Goal: Navigation & Orientation: Find specific page/section

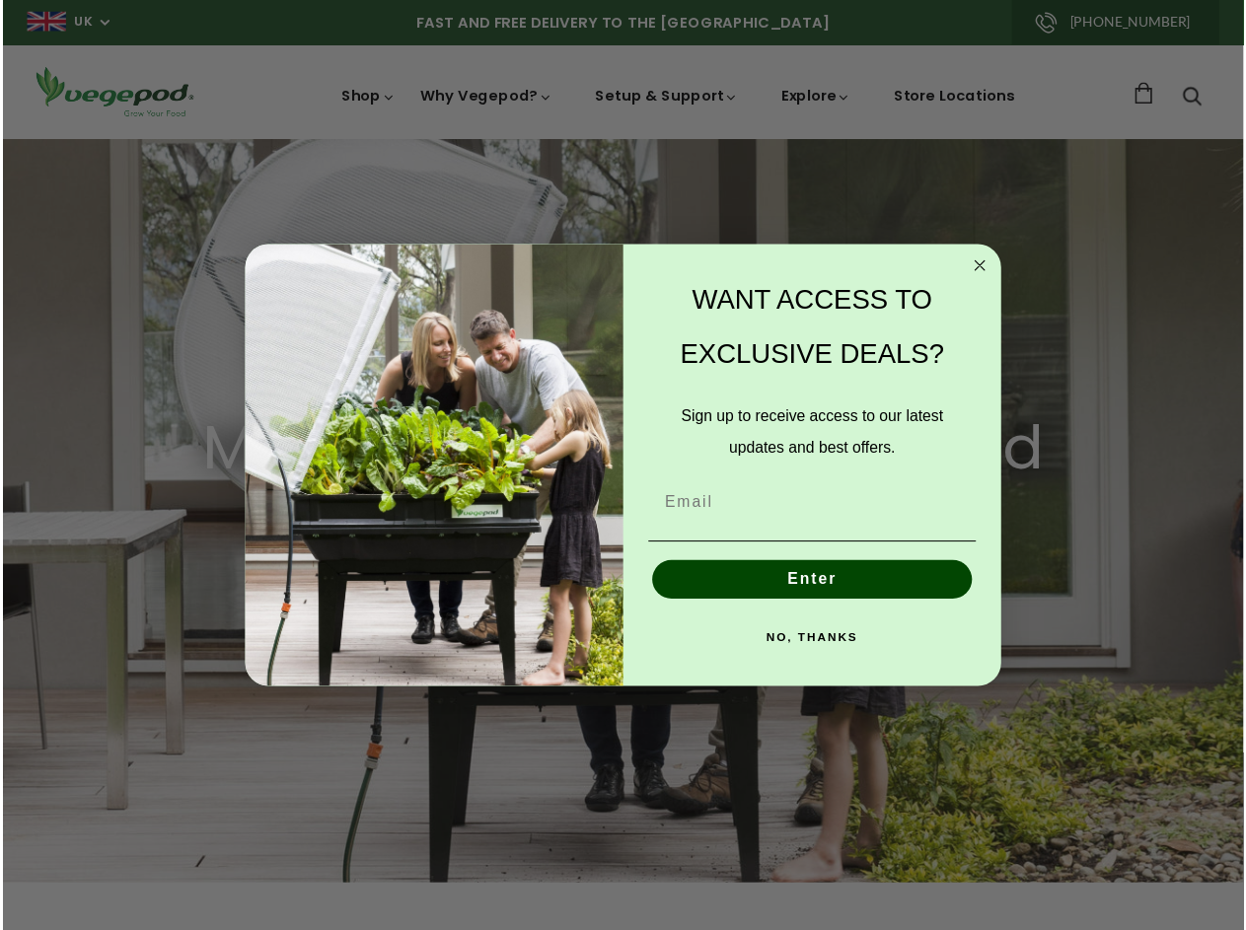
scroll to position [0, 4192]
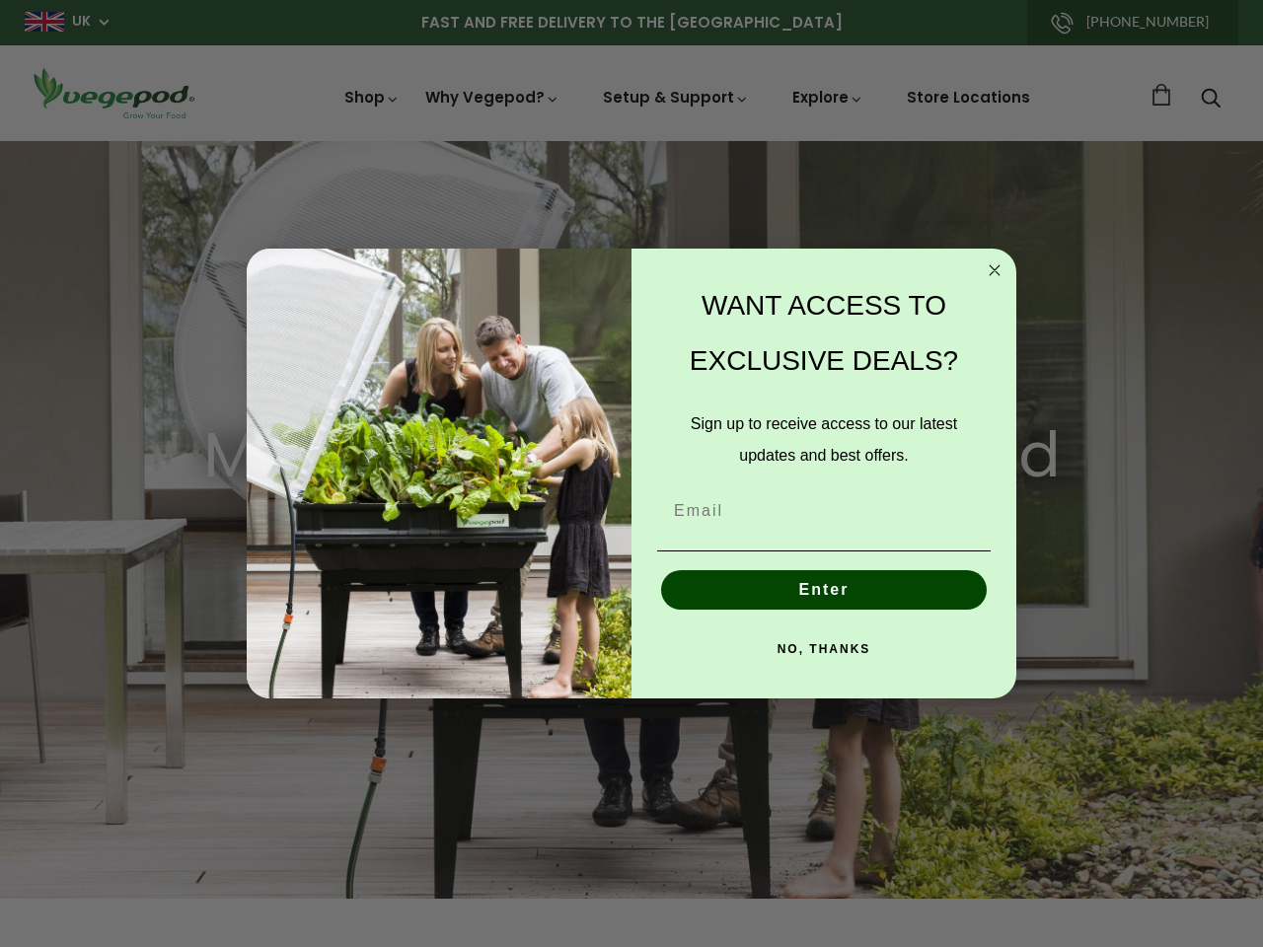
click at [631, 474] on div "WANT ACCESS TO EXCLUSIVE DEALS? Sign up to receive access to our latest updates…" at bounding box center [813, 473] width 365 height 411
click at [994, 270] on icon "Close dialog" at bounding box center [994, 270] width 10 height 10
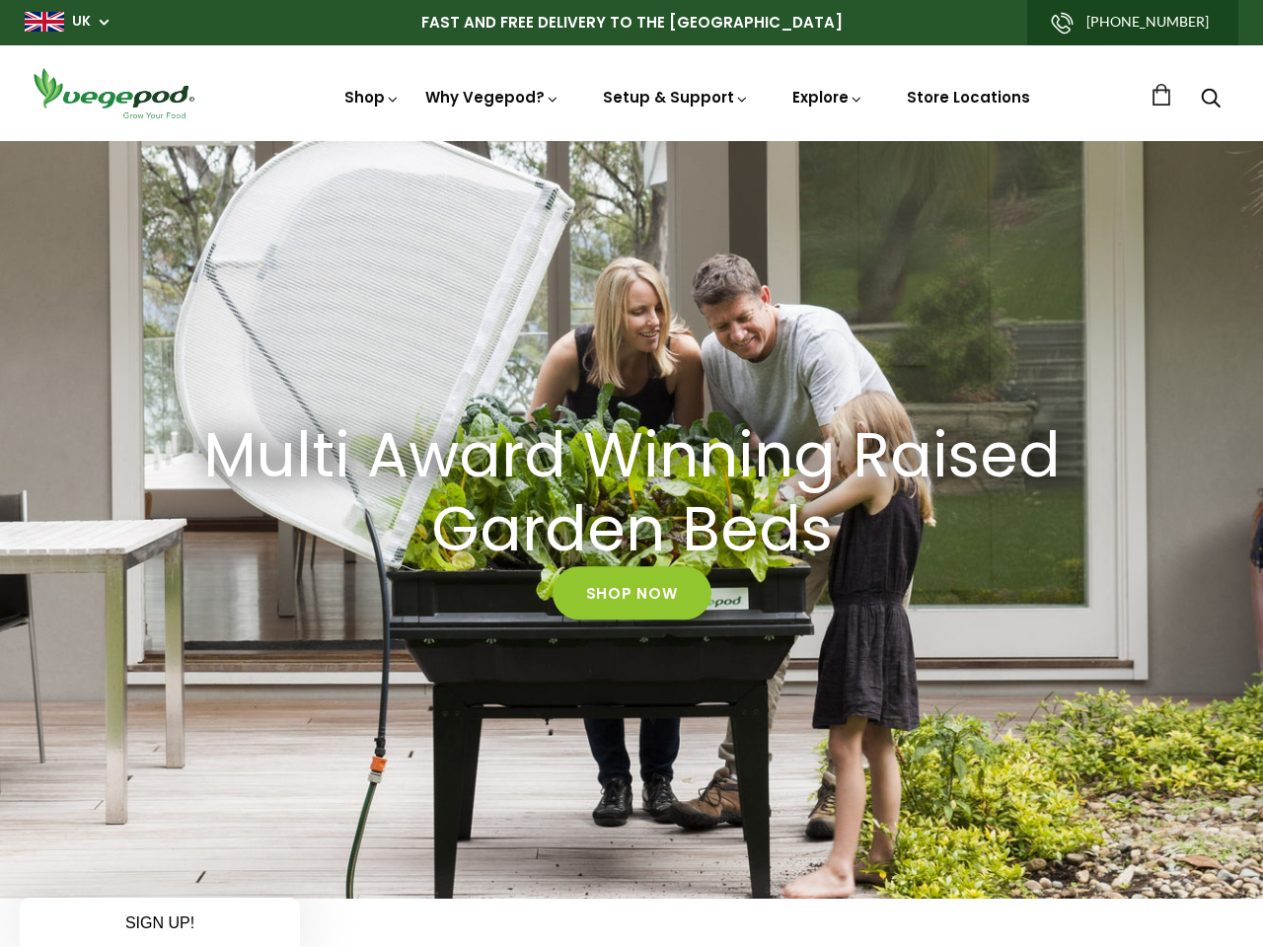
click at [824, 616] on button "Enter" at bounding box center [824, 635] width 326 height 39
click at [824, 665] on div "NO, THANKS" at bounding box center [823, 694] width 345 height 59
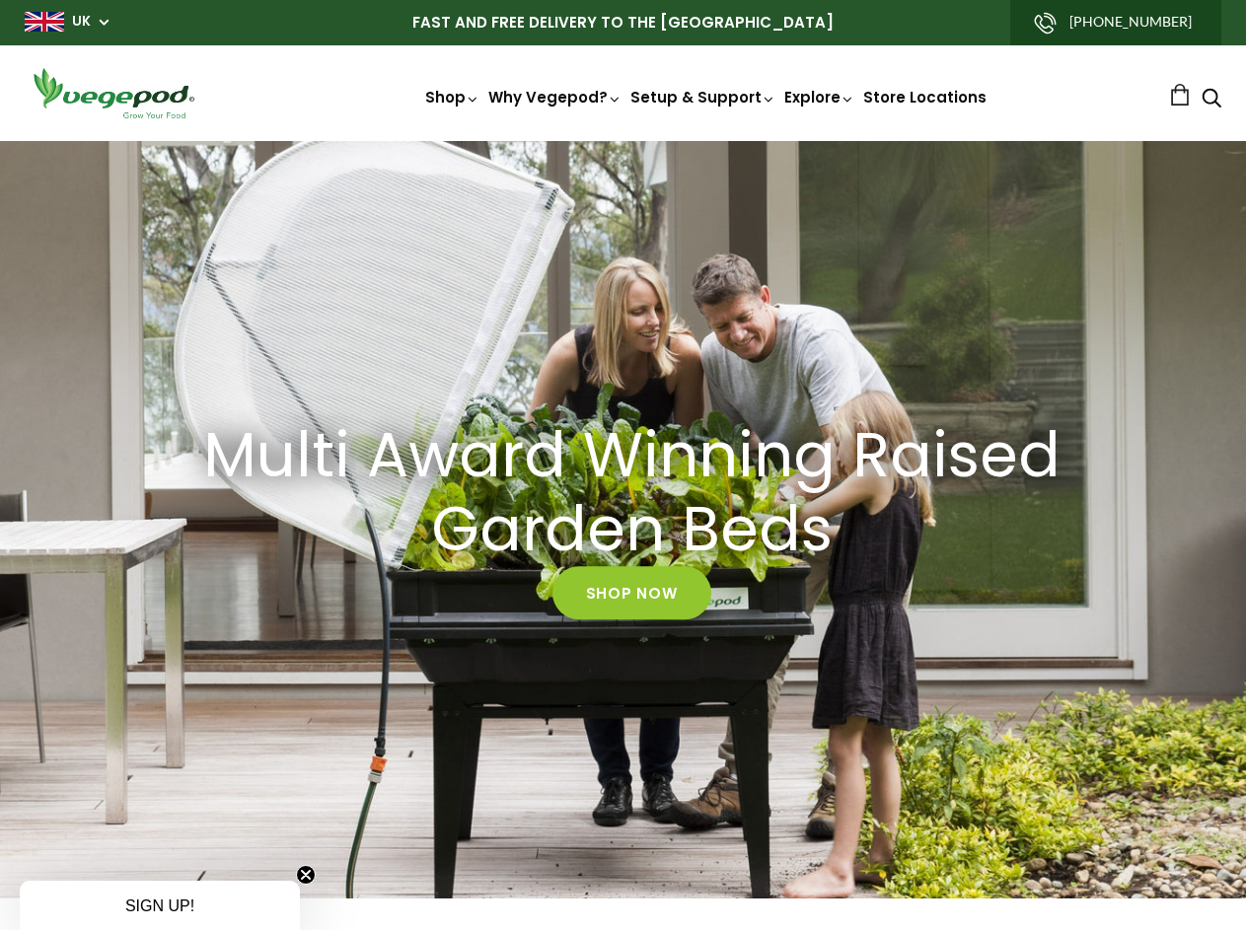
scroll to position [0, 590]
